Goal: Transaction & Acquisition: Download file/media

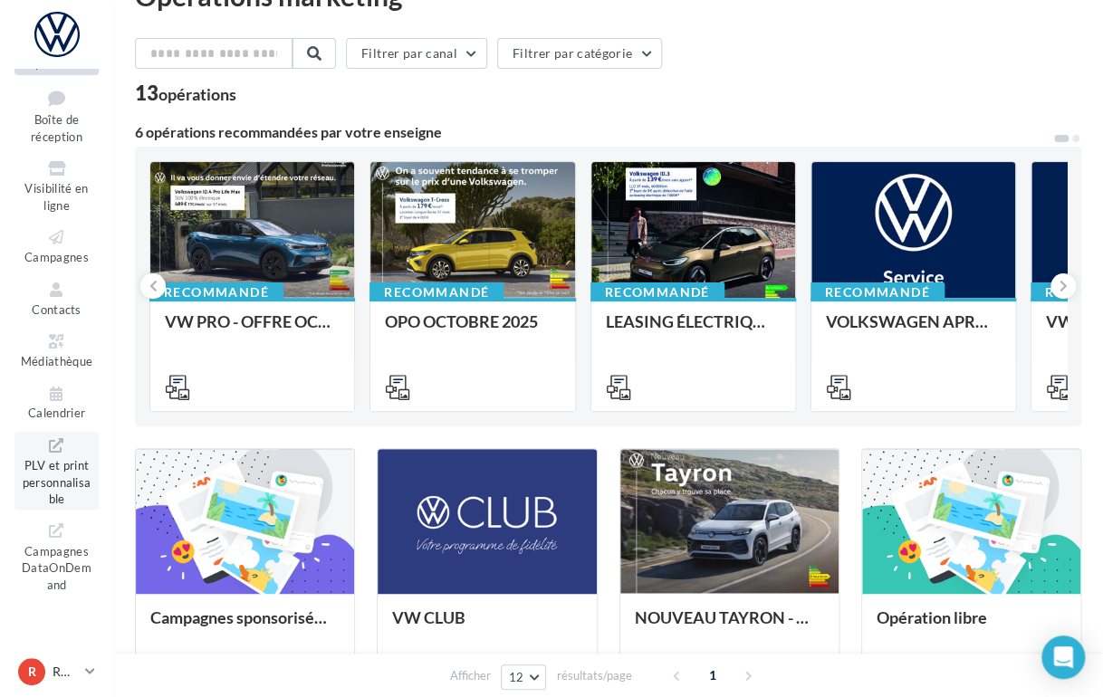
scroll to position [272, 0]
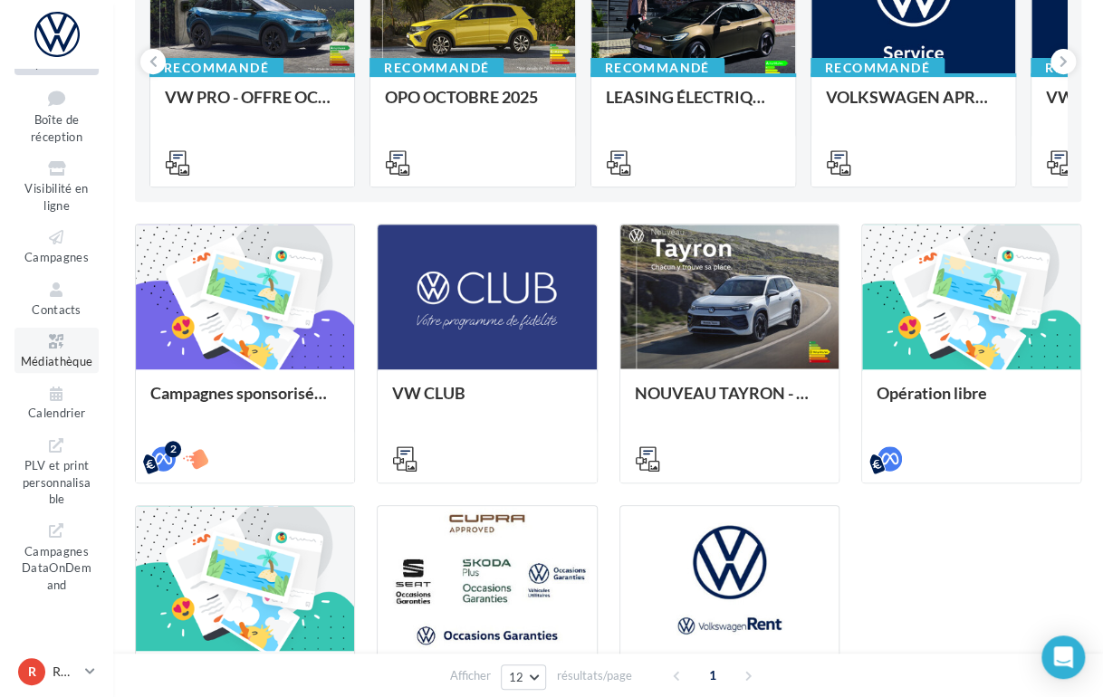
click at [47, 354] on span "Médiathèque" at bounding box center [57, 361] width 72 height 14
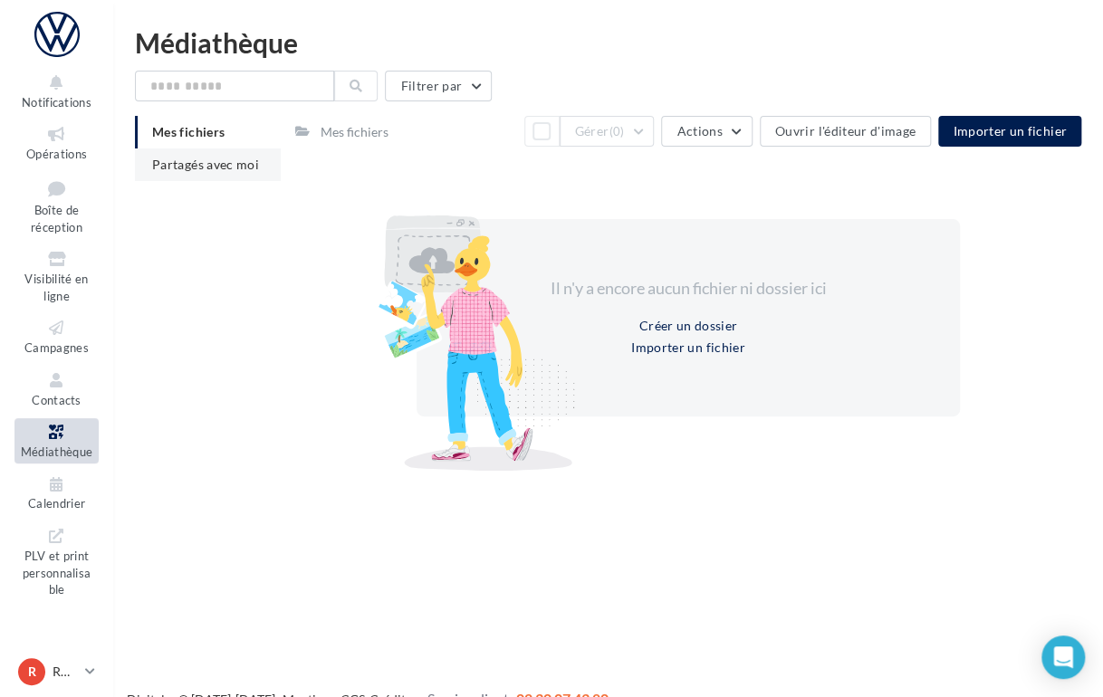
click at [191, 159] on span "Partagés avec moi" at bounding box center [205, 164] width 107 height 15
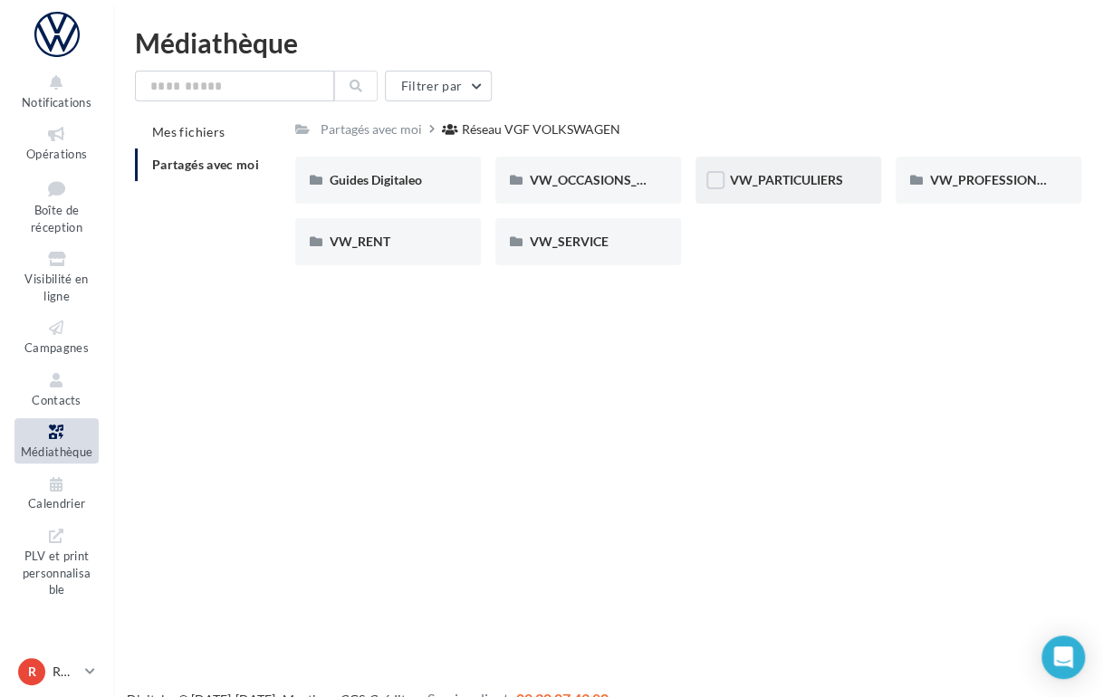
click at [824, 171] on div "VW_PARTICULIERS" at bounding box center [788, 180] width 117 height 18
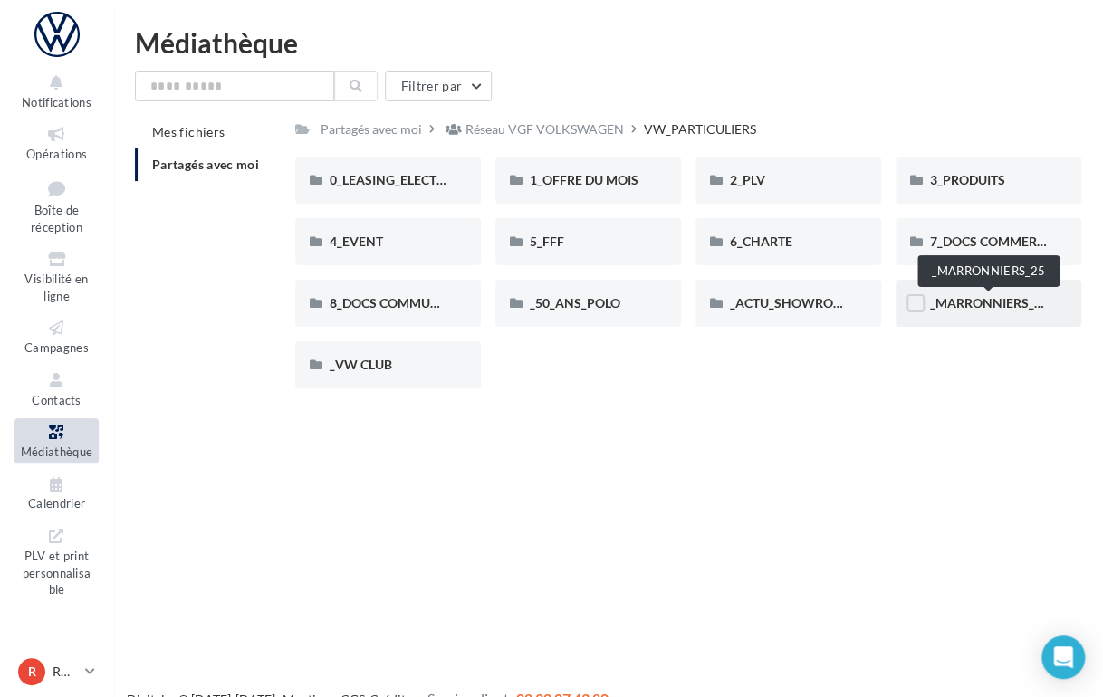
click at [982, 302] on span "_MARRONNIERS_25" at bounding box center [989, 302] width 119 height 15
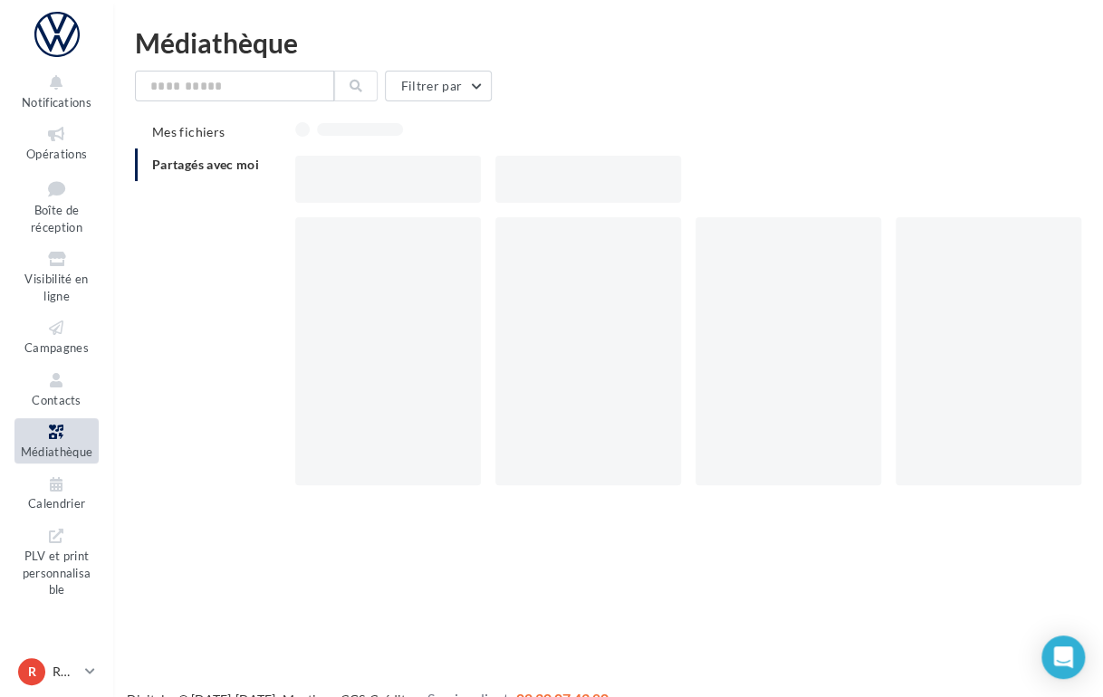
click at [981, 302] on div at bounding box center [988, 351] width 186 height 268
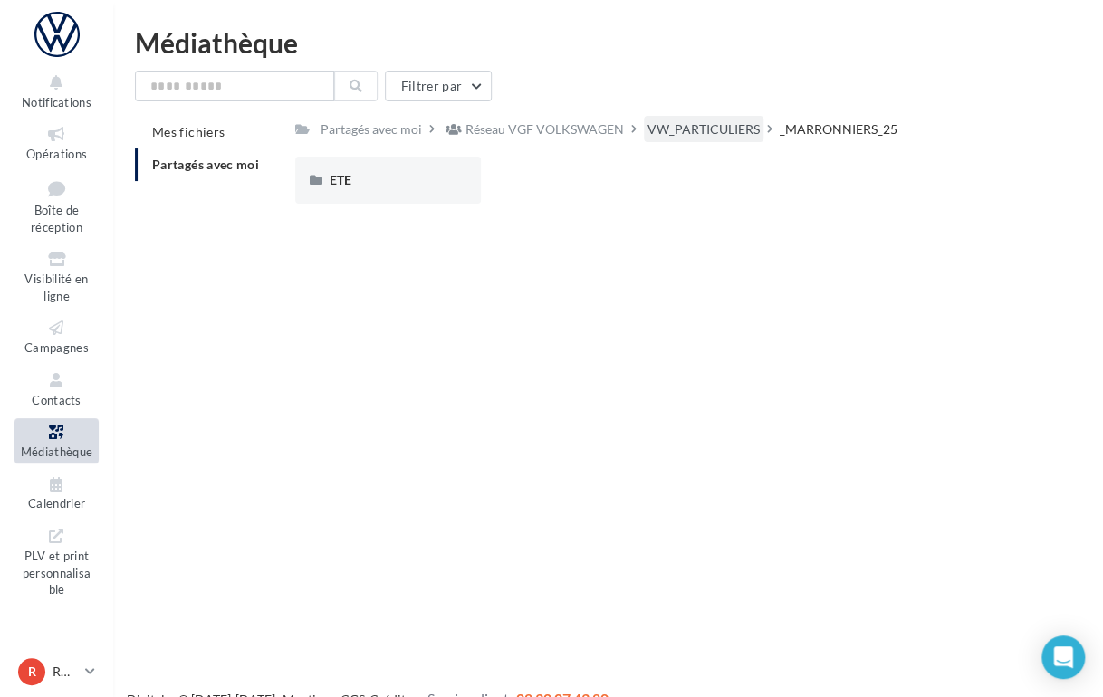
click at [728, 127] on div "VW_PARTICULIERS" at bounding box center [703, 129] width 112 height 18
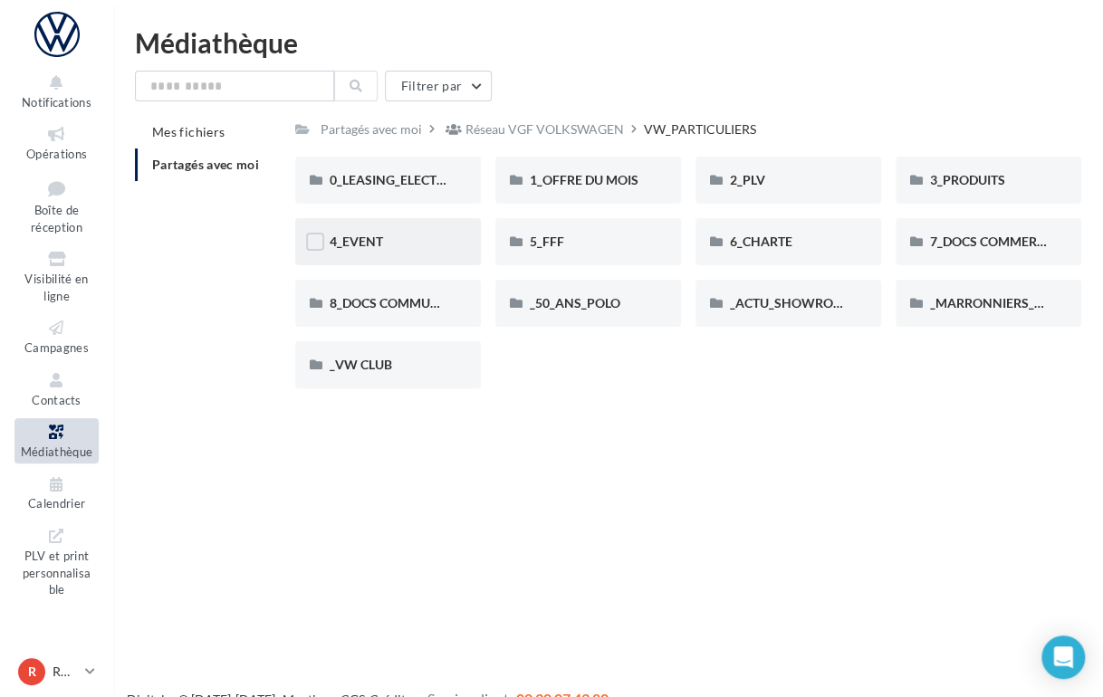
click at [407, 254] on div "4_EVENT" at bounding box center [388, 241] width 186 height 47
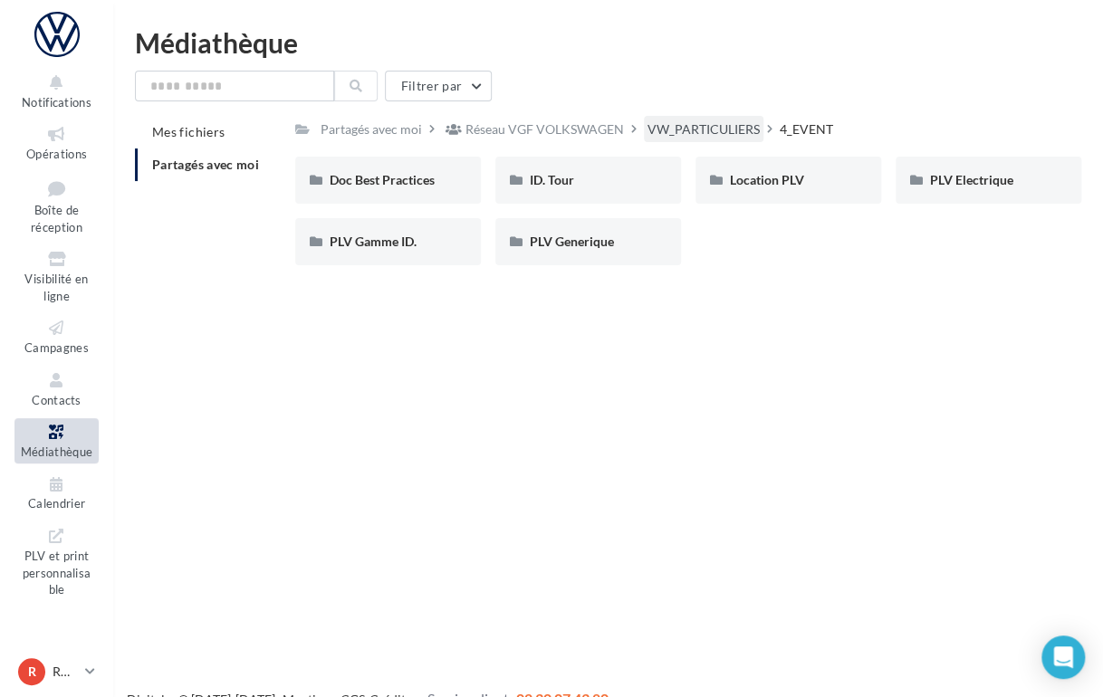
click at [684, 134] on div "VW_PARTICULIERS" at bounding box center [703, 129] width 112 height 18
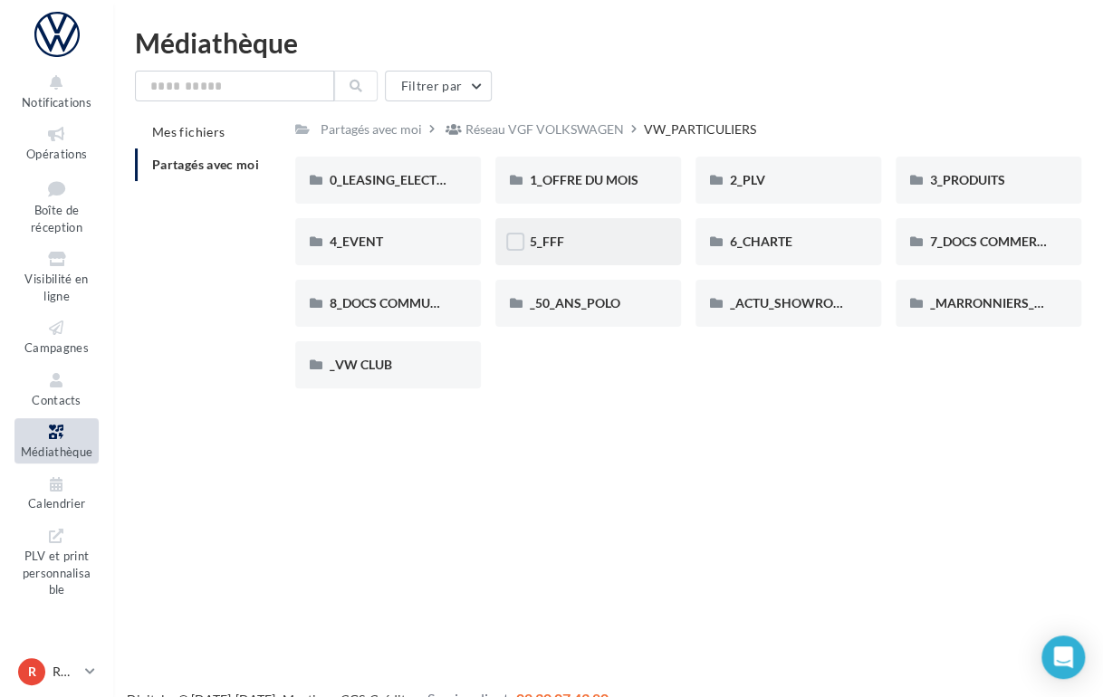
click at [598, 242] on div "5_FFF" at bounding box center [588, 242] width 117 height 18
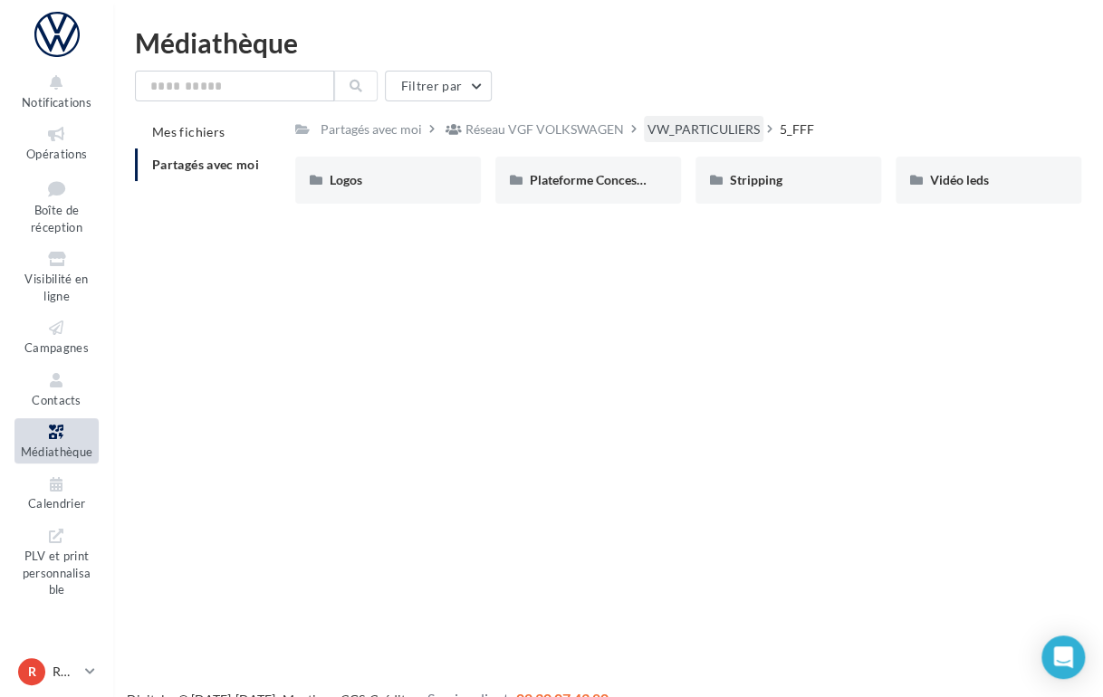
click at [753, 129] on div "VW_PARTICULIERS" at bounding box center [703, 129] width 112 height 18
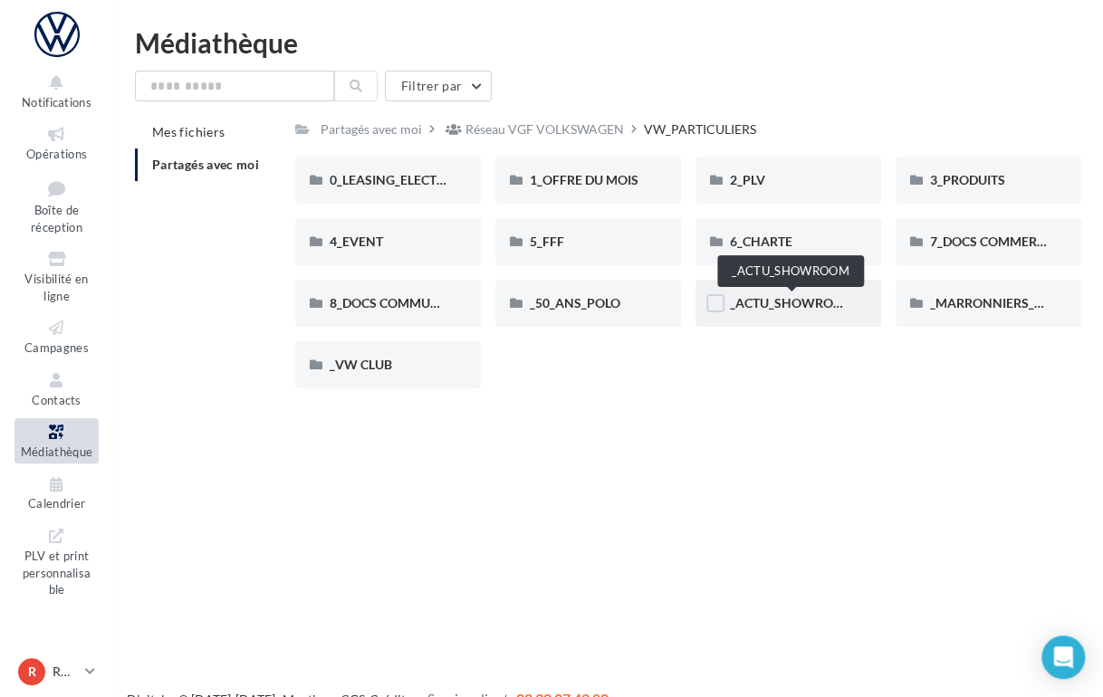
click at [792, 301] on span "_ACTU_SHOWROOM" at bounding box center [792, 302] width 125 height 15
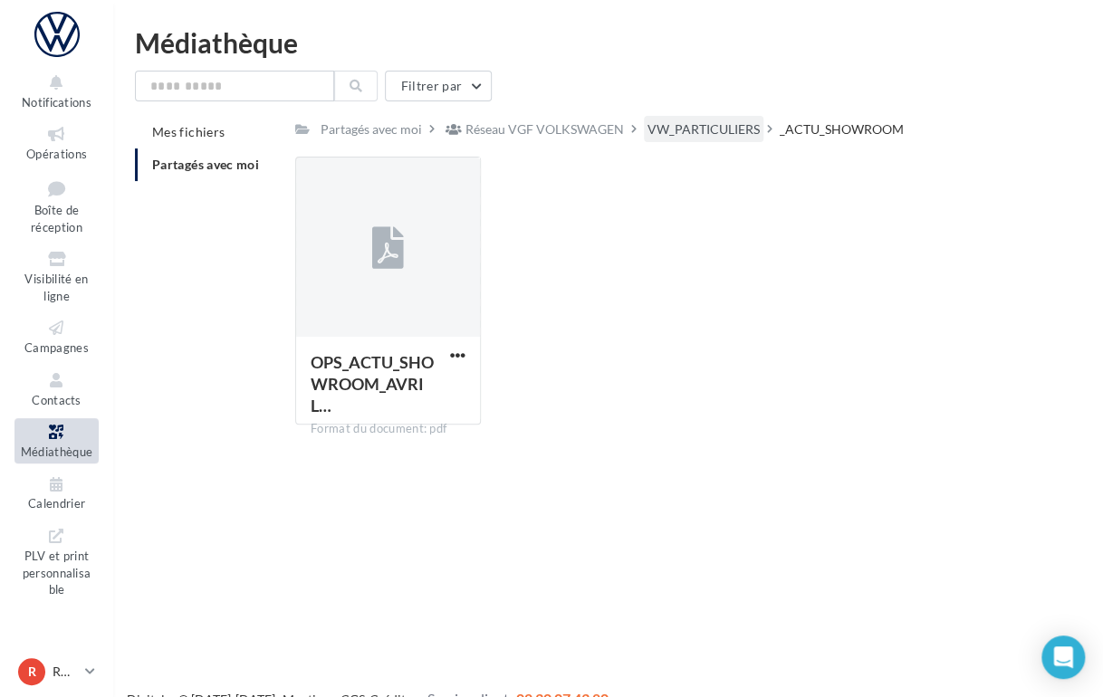
click at [693, 126] on div "VW_PARTICULIERS" at bounding box center [703, 129] width 112 height 18
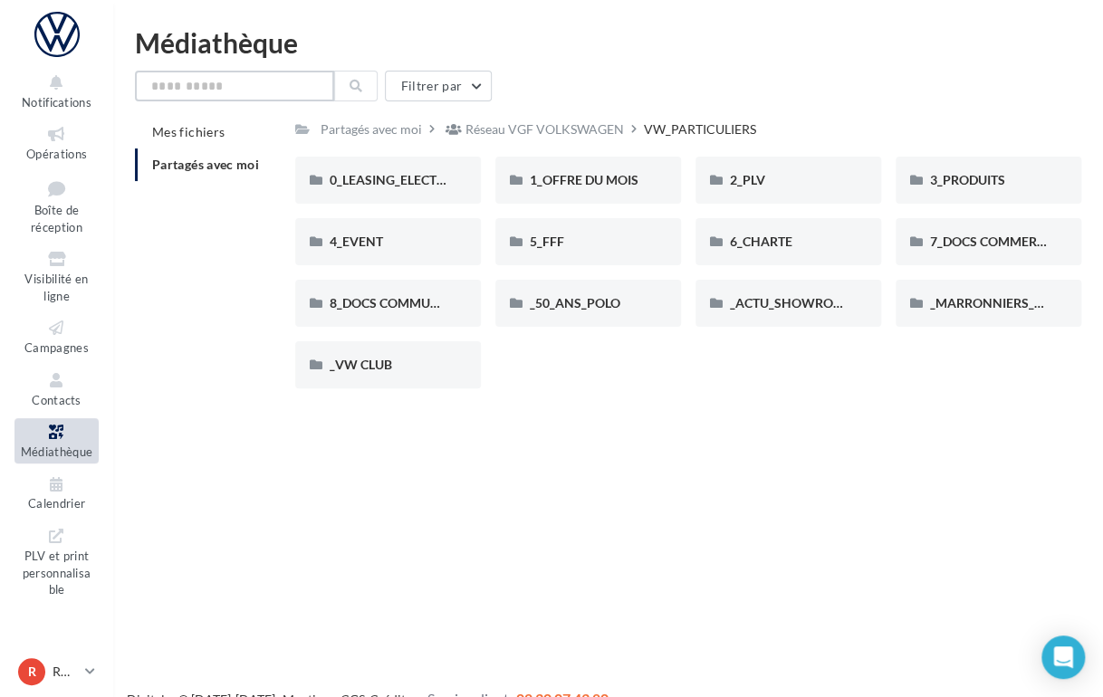
click at [275, 86] on input "text" at bounding box center [234, 86] width 199 height 31
type input "**********"
click at [359, 88] on icon at bounding box center [355, 86] width 13 height 13
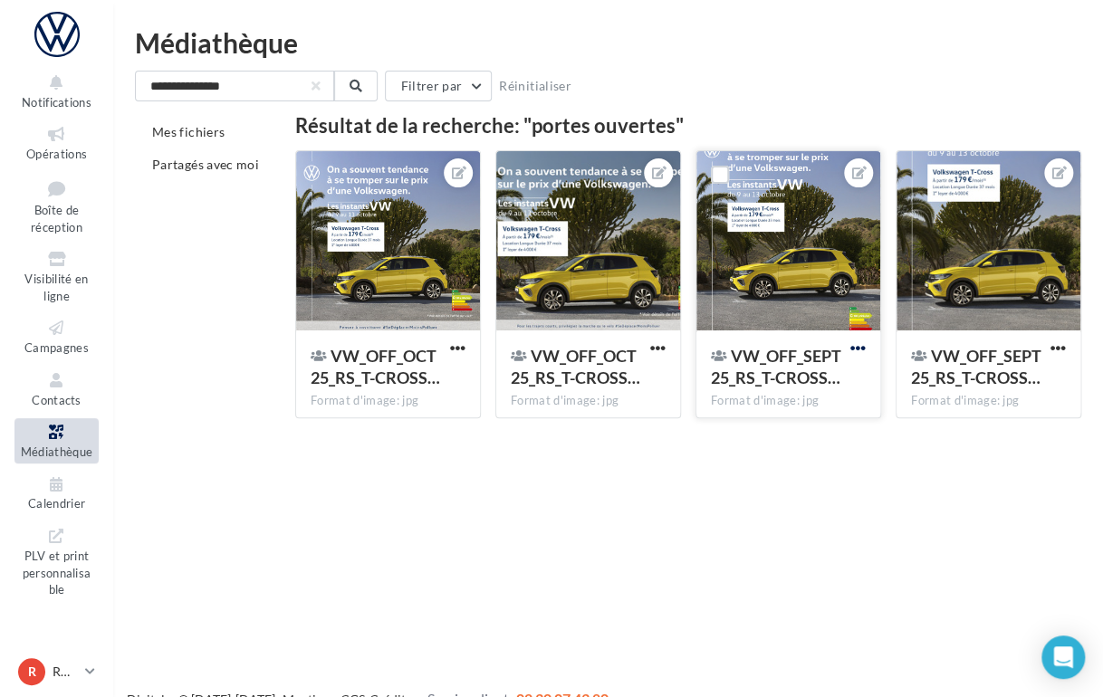
click at [857, 347] on span "button" at bounding box center [857, 347] width 15 height 15
click at [463, 344] on span "button" at bounding box center [457, 347] width 15 height 15
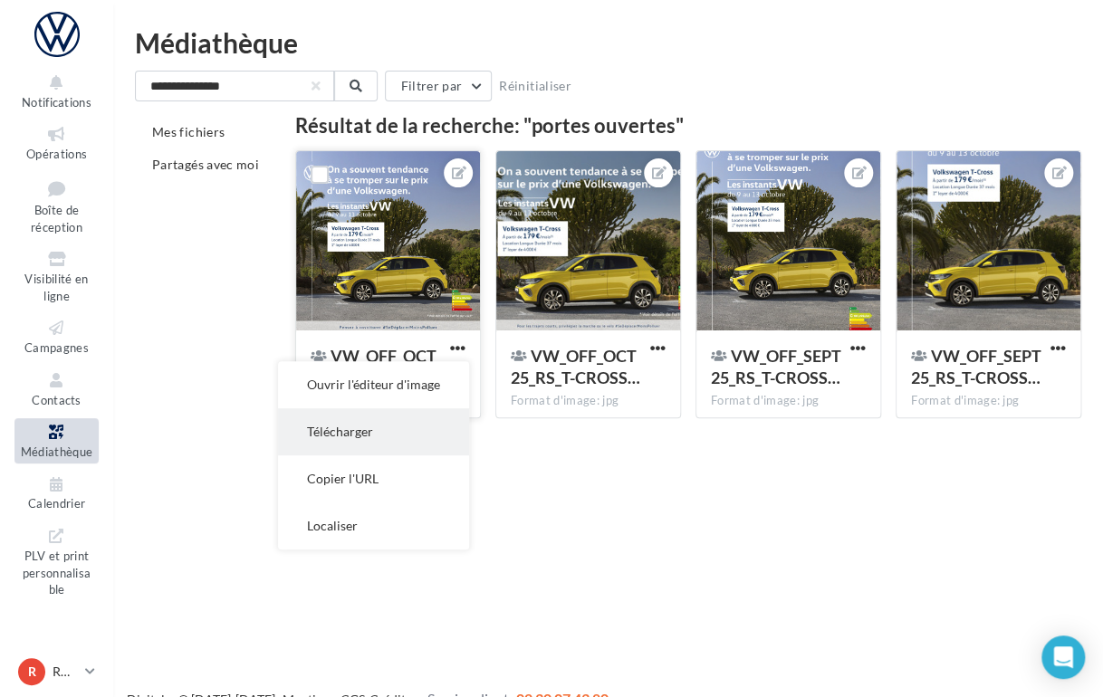
click at [332, 432] on button "Télécharger" at bounding box center [373, 431] width 191 height 47
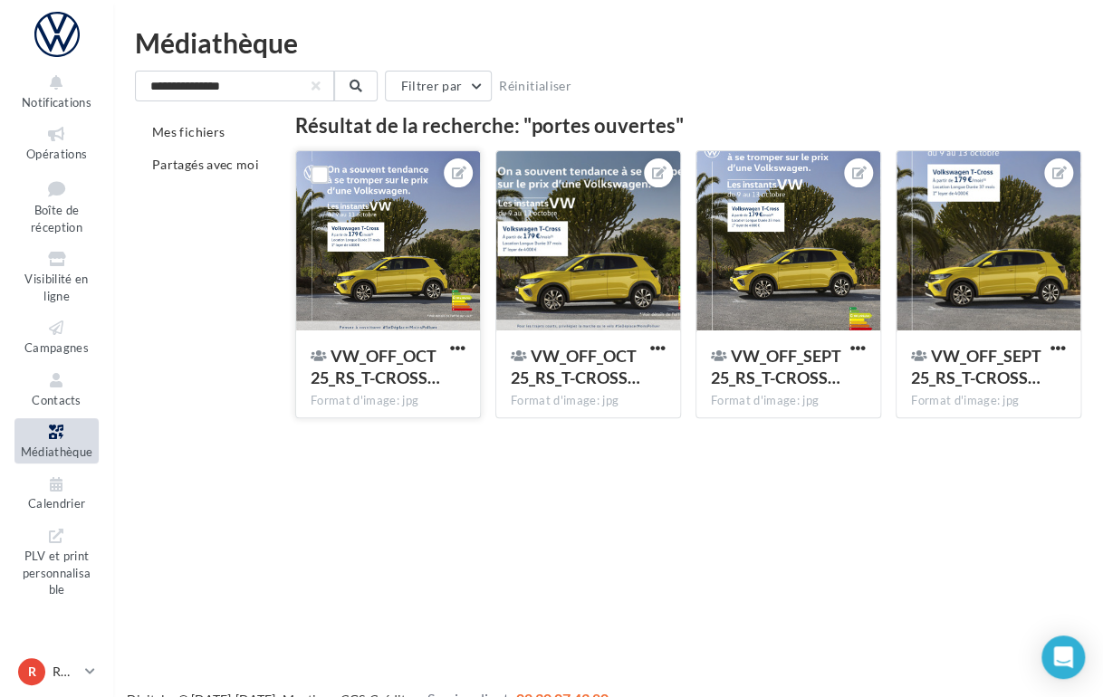
click at [761, 35] on html "Notifications Opérations Boîte de réception Visibilité en ligne Campagnes Conta…" at bounding box center [551, 348] width 1103 height 697
click at [952, 64] on div "**********" at bounding box center [608, 231] width 990 height 404
